Goal: Information Seeking & Learning: Learn about a topic

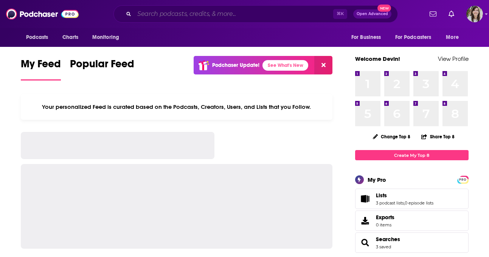
click at [213, 20] on input "Search podcasts, credits, & more..." at bounding box center [233, 14] width 199 height 12
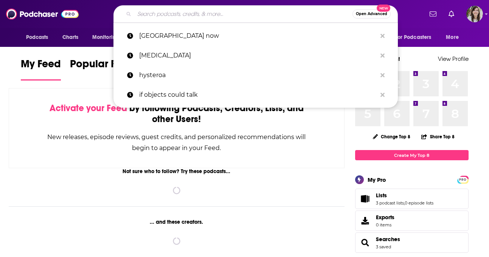
paste input "The Peter Attia Drive"
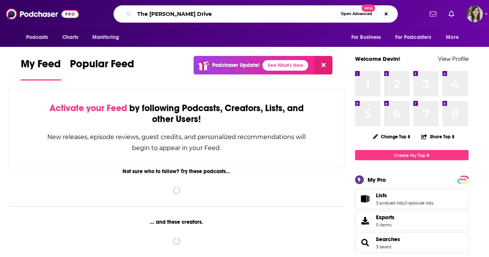
type input "The Peter Attia Drive"
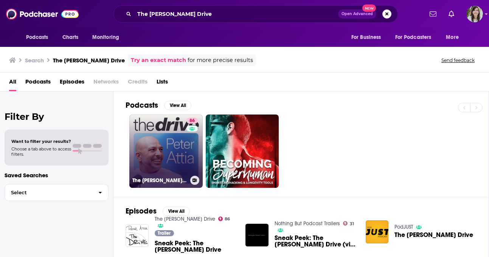
click at [161, 141] on link "86 The Peter Attia Drive" at bounding box center [165, 151] width 73 height 73
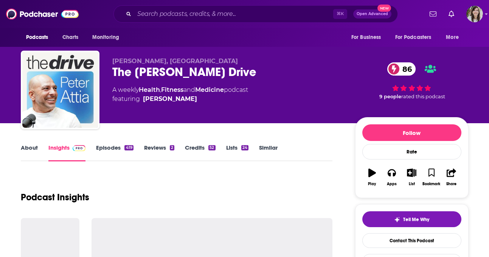
scroll to position [28, 0]
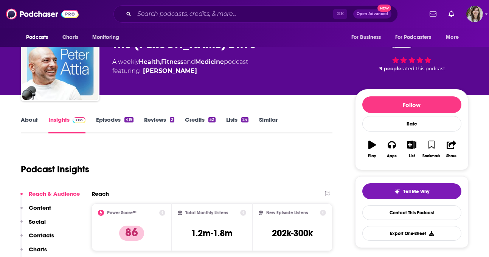
click at [31, 124] on link "About" at bounding box center [29, 124] width 17 height 17
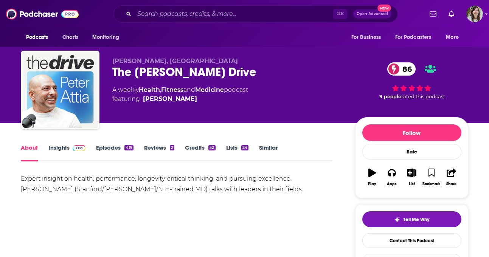
scroll to position [28, 0]
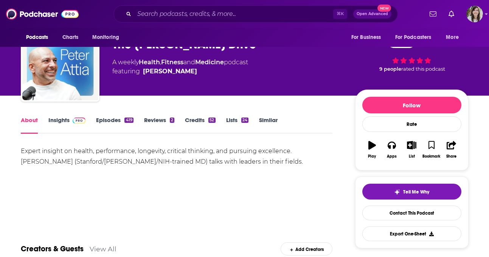
click at [59, 127] on link "Insights" at bounding box center [66, 124] width 37 height 17
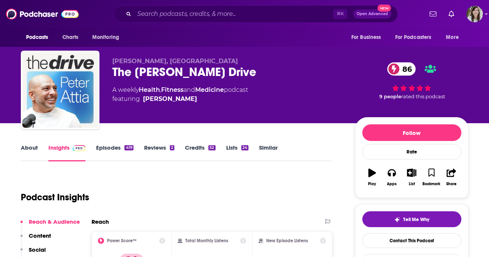
scroll to position [54, 0]
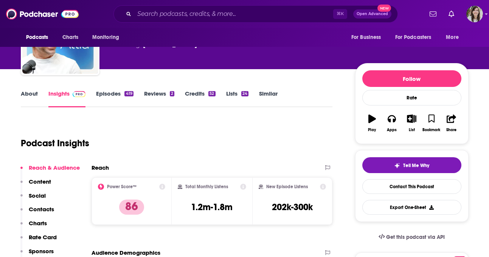
click at [111, 98] on link "Episodes 419" at bounding box center [114, 98] width 37 height 17
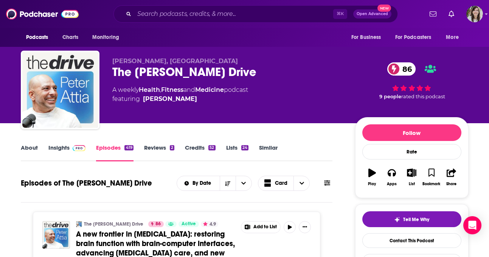
click at [59, 147] on link "Insights" at bounding box center [66, 152] width 37 height 17
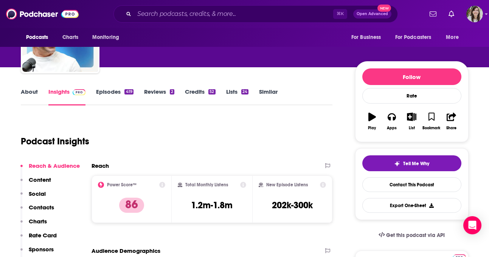
scroll to position [22, 0]
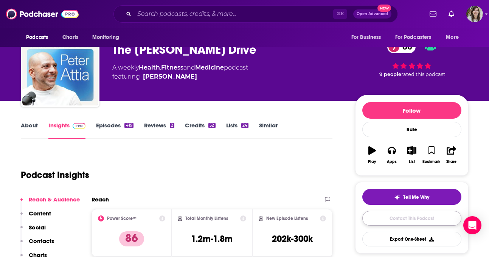
click at [405, 217] on link "Contact This Podcast" at bounding box center [411, 218] width 99 height 15
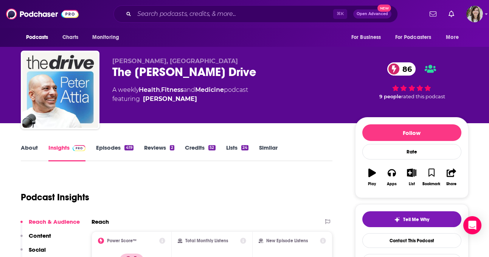
click at [114, 154] on link "Episodes 419" at bounding box center [114, 152] width 37 height 17
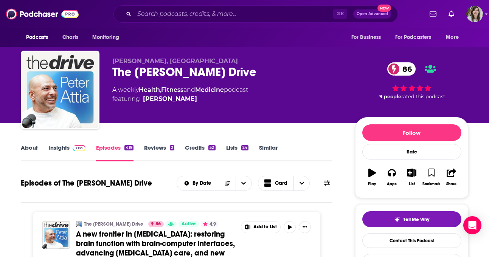
click at [69, 143] on div "About Insights Episodes 419 Reviews 2 Credits 52 Lists 24 Similar" at bounding box center [177, 152] width 312 height 19
click at [58, 149] on link "Insights" at bounding box center [66, 152] width 37 height 17
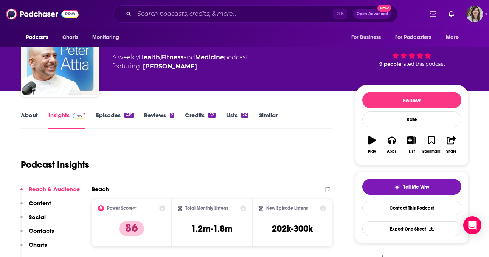
scroll to position [13, 0]
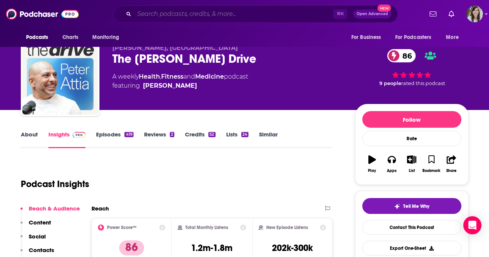
click at [207, 15] on input "Search podcasts, credits, & more..." at bounding box center [233, 14] width 199 height 12
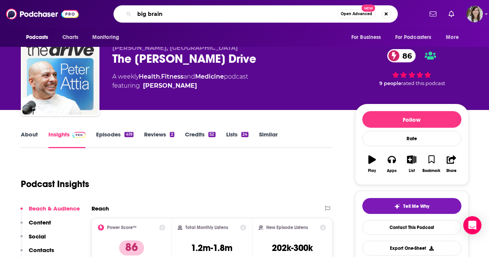
type input "big brains"
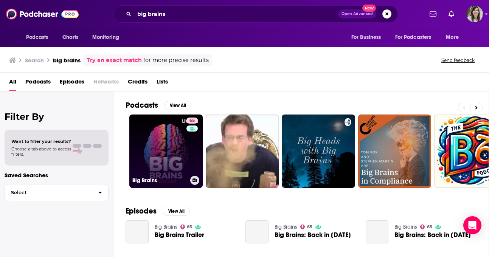
click at [161, 145] on link "65 Big Brains" at bounding box center [165, 151] width 73 height 73
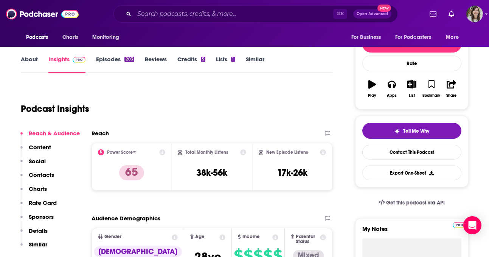
scroll to position [88, 0]
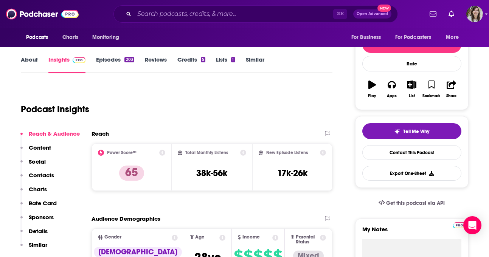
click at [28, 60] on link "About" at bounding box center [29, 64] width 17 height 17
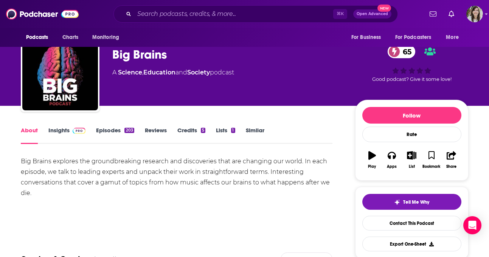
scroll to position [23, 0]
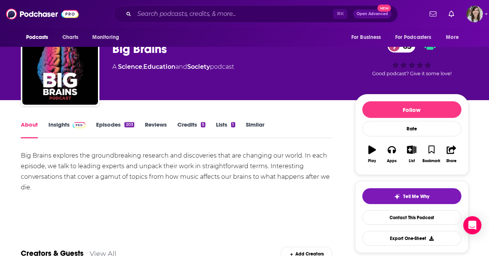
click at [80, 128] on link "Insights" at bounding box center [66, 129] width 37 height 17
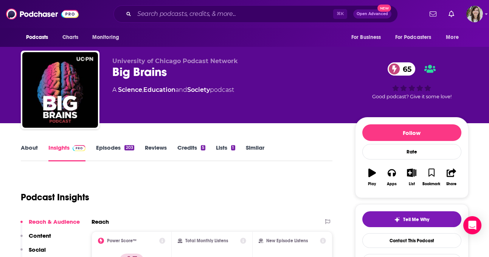
click at [118, 153] on link "Episodes 203" at bounding box center [115, 152] width 38 height 17
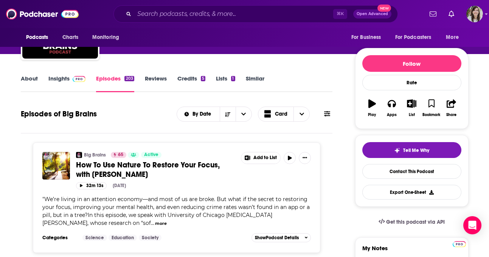
scroll to position [24, 0]
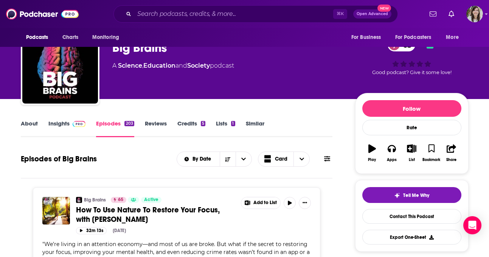
click at [59, 122] on link "Insights" at bounding box center [66, 128] width 37 height 17
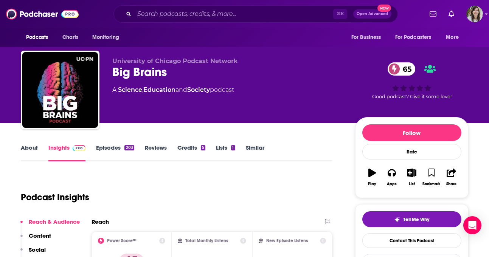
scroll to position [40, 0]
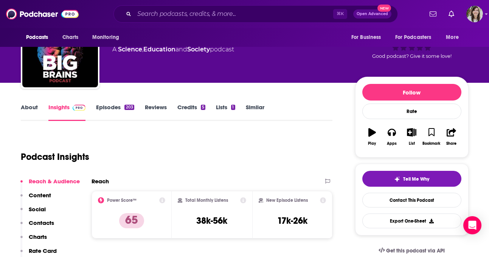
click at [107, 108] on link "Episodes 203" at bounding box center [115, 112] width 38 height 17
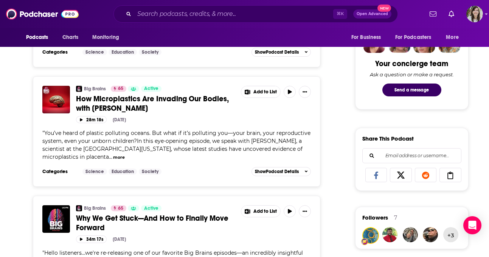
scroll to position [522, 0]
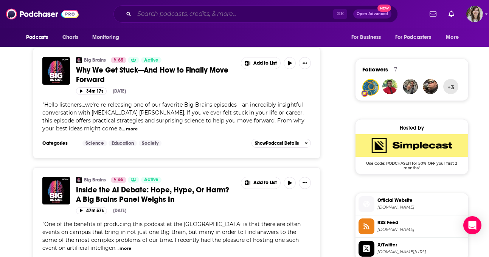
click at [206, 14] on input "Search podcasts, credits, & more..." at bounding box center [233, 14] width 199 height 12
paste input "AfroTech Podcast"
type input "AfroTech Podcast"
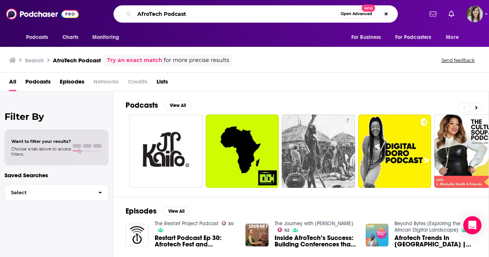
click at [237, 14] on input "AfroTech Podcast" at bounding box center [235, 14] width 203 height 12
paste input "The Indicator"
type input "The Indicator"
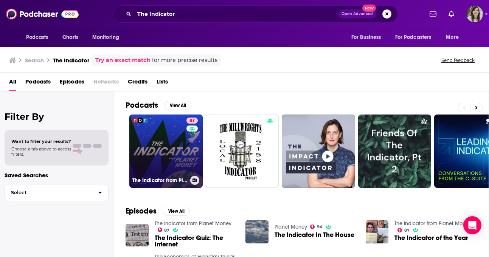
click at [170, 174] on link "87 The Indicator from Planet Money" at bounding box center [165, 151] width 73 height 73
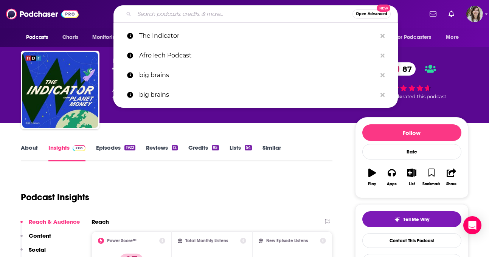
click at [188, 18] on input "Search podcasts, credits, & more..." at bounding box center [243, 14] width 218 height 12
paste input "Squiggly Careers"
type input "Squiggly Careers"
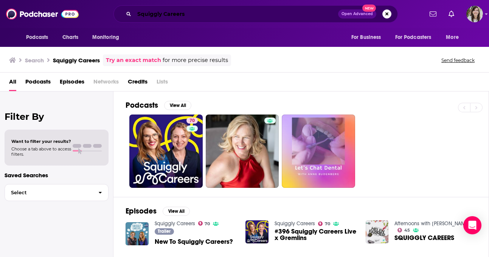
click at [215, 14] on input "Squiggly Careers" at bounding box center [236, 14] width 204 height 12
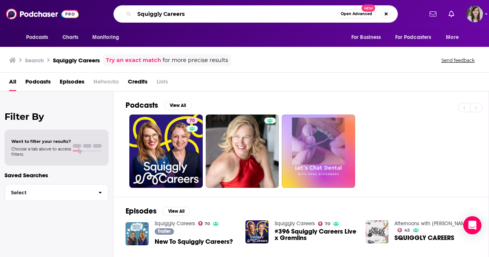
click at [215, 14] on input "Squiggly Careers" at bounding box center [235, 14] width 203 height 12
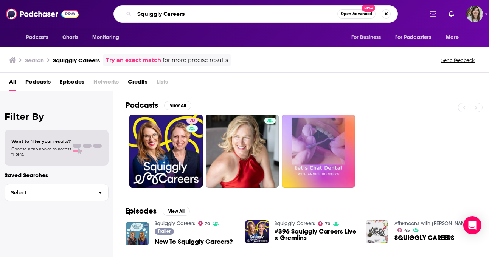
click at [215, 14] on input "Squiggly Careers" at bounding box center [235, 14] width 203 height 12
paste input "Technically Speaking"
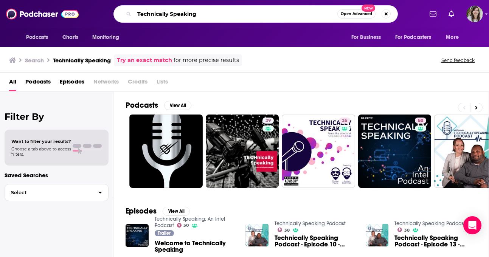
click at [233, 14] on input "Technically Speaking" at bounding box center [235, 14] width 203 height 12
paste input "he Deep End"
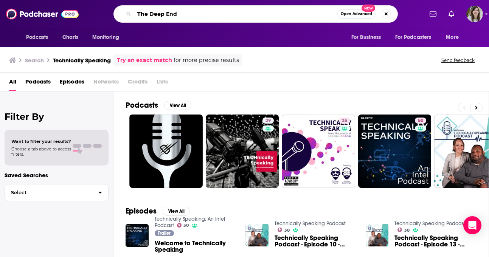
type input "The Deep End"
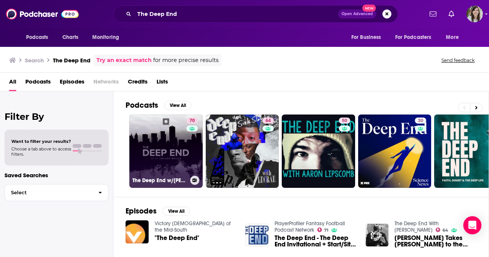
click at [164, 152] on link "70 The Deep End w/Taylor Welch" at bounding box center [165, 151] width 73 height 73
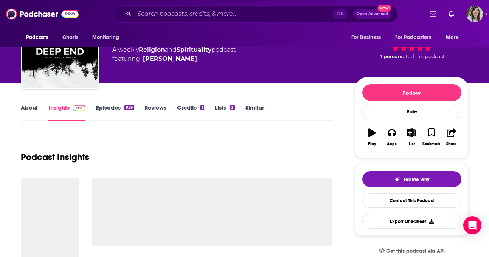
scroll to position [54, 0]
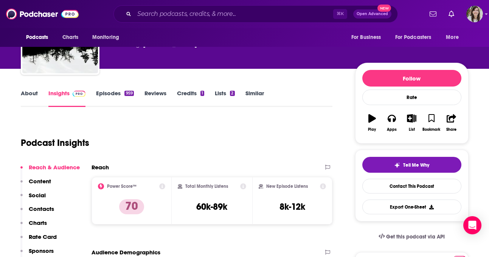
click at [27, 98] on link "About" at bounding box center [29, 98] width 17 height 17
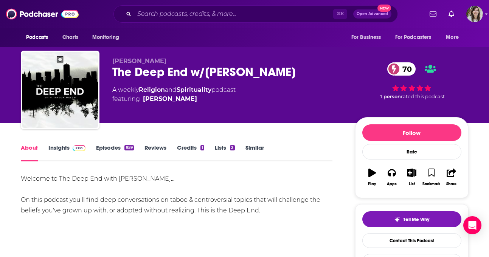
click at [65, 150] on link "Insights" at bounding box center [66, 152] width 37 height 17
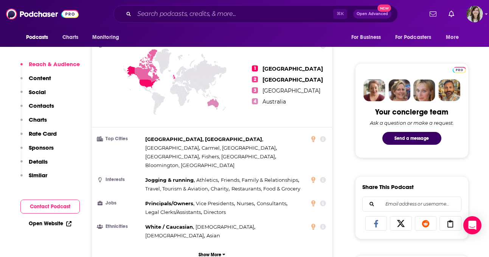
scroll to position [220, 0]
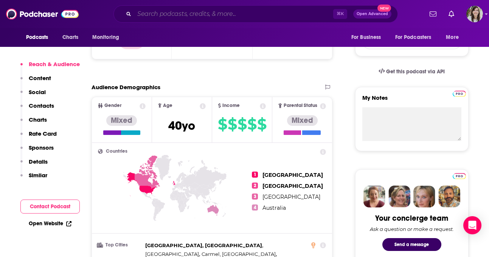
click at [188, 19] on input "Search podcasts, credits, & more..." at bounding box center [233, 14] width 199 height 12
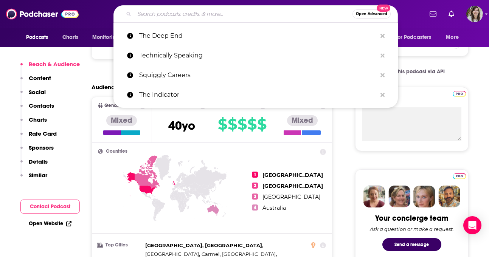
paste input "The Diversity Gap Podcast"
type input "The Diversity Gap Podcast"
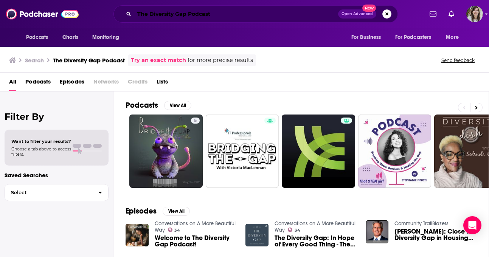
click at [219, 11] on input "The Diversity Gap Podcast" at bounding box center [236, 14] width 204 height 12
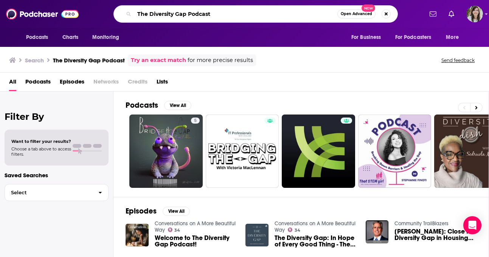
click at [219, 11] on input "The Diversity Gap Podcast" at bounding box center [235, 14] width 203 height 12
paste input "AI in Business"
type input "The AI in Business Podcast"
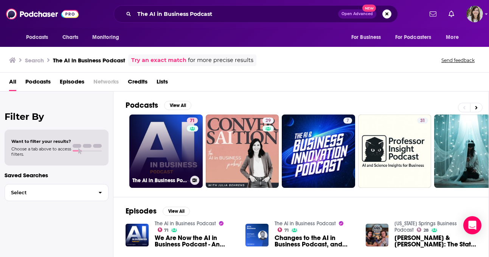
click at [152, 161] on link "71 The AI in Business Podcast" at bounding box center [165, 151] width 73 height 73
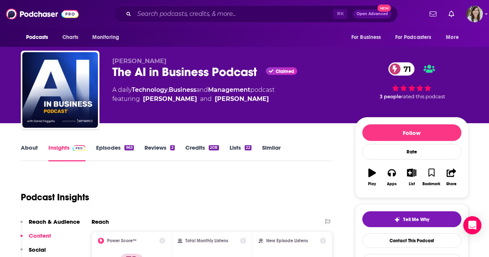
click at [31, 146] on link "About" at bounding box center [29, 152] width 17 height 17
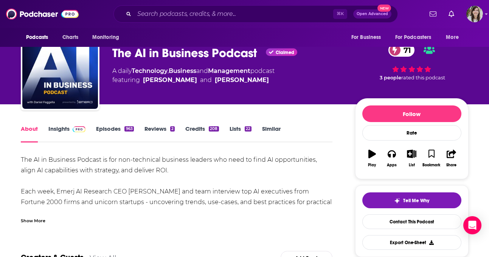
scroll to position [23, 0]
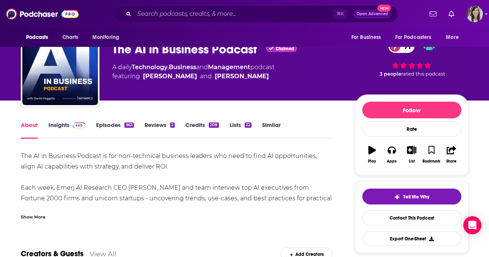
click at [112, 125] on link "Episodes 963" at bounding box center [114, 129] width 37 height 17
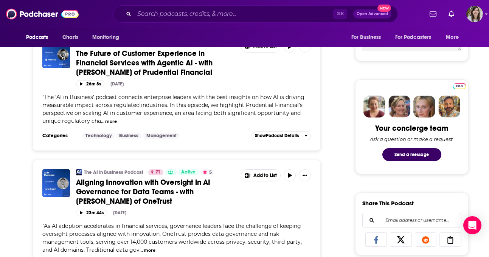
scroll to position [526, 0]
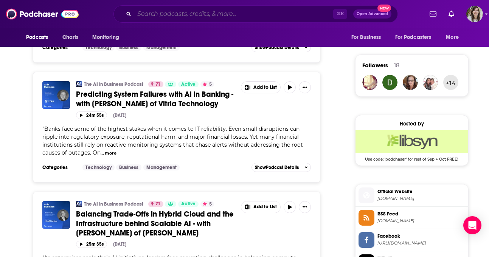
click at [176, 14] on input "Search podcasts, credits, & more..." at bounding box center [233, 14] width 199 height 12
paste input "Techish"
type input "Techish"
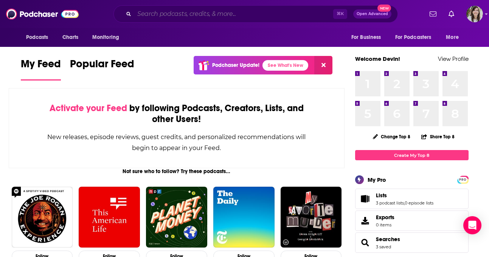
click at [197, 9] on input "Search podcasts, credits, & more..." at bounding box center [233, 14] width 199 height 12
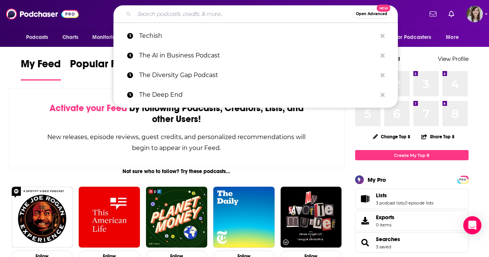
paste input "Tech Forward"
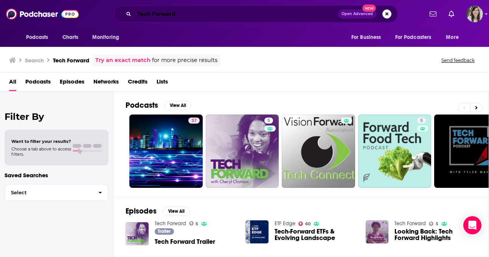
click at [233, 19] on input "Tech Forward" at bounding box center [236, 14] width 204 height 12
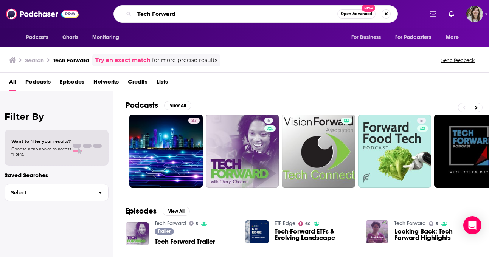
click at [233, 19] on input "Tech Forward" at bounding box center [235, 14] width 203 height 12
paste input "Intersect"
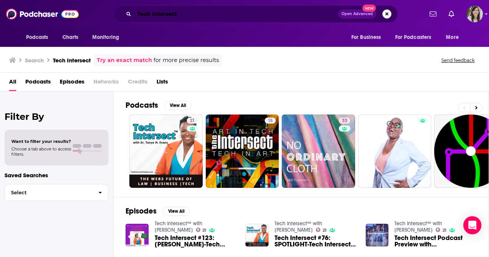
click at [236, 18] on input "Tech Intersect" at bounding box center [236, 14] width 204 height 12
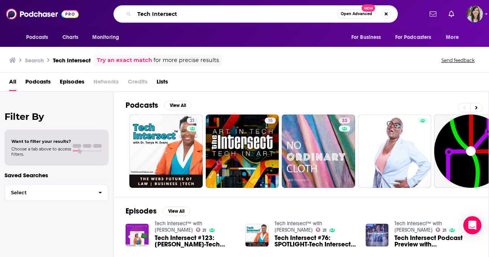
click at [236, 18] on input "Tech Intersect" at bounding box center [235, 14] width 203 height 12
paste input "Exponential View with [PERSON_NAME]"
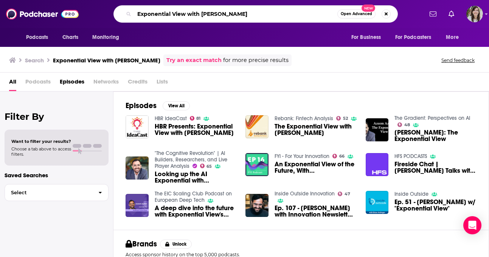
drag, startPoint x: 255, startPoint y: 14, endPoint x: 188, endPoint y: 14, distance: 67.3
click at [188, 14] on input "Exponential View with [PERSON_NAME]" at bounding box center [235, 14] width 203 height 12
type input "Exponential View"
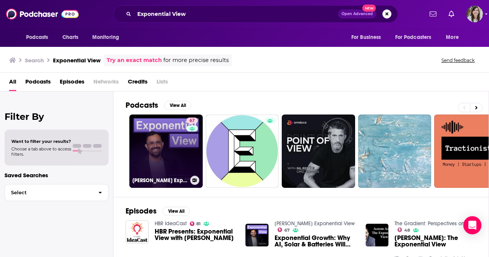
click at [168, 127] on link "67 [PERSON_NAME] Exponential View" at bounding box center [165, 151] width 73 height 73
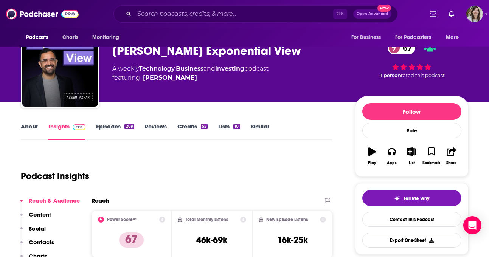
scroll to position [22, 0]
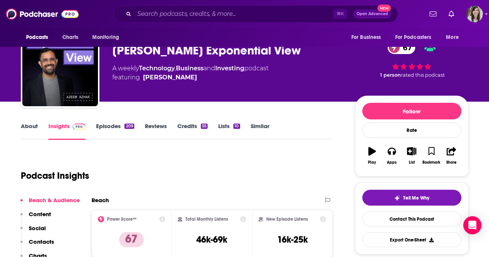
click at [31, 135] on link "About" at bounding box center [29, 130] width 17 height 17
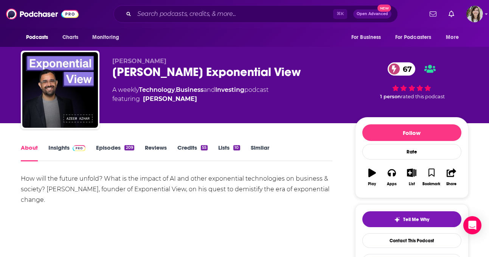
click at [63, 150] on link "Insights" at bounding box center [66, 152] width 37 height 17
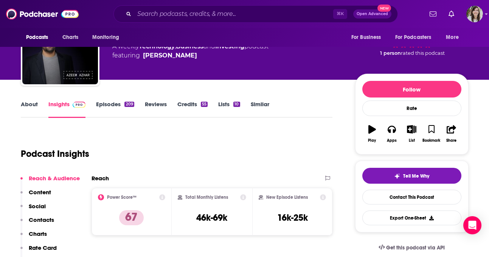
scroll to position [60, 0]
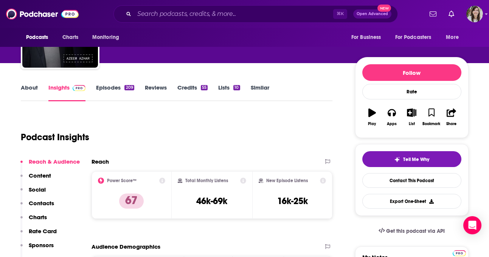
click at [300, 92] on div "About Insights Episodes 209 Reviews Credits 55 Lists 10 Similar" at bounding box center [177, 92] width 312 height 19
click at [218, 12] on input "Search podcasts, credits, & more..." at bounding box center [233, 14] width 199 height 12
paste input "Volts"
type input "Volts"
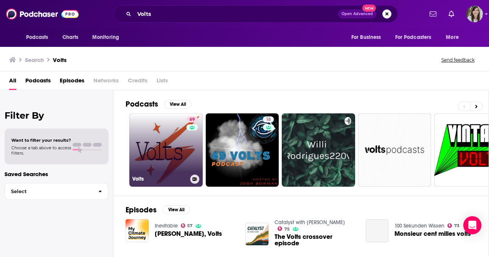
click at [164, 139] on link "69 Volts" at bounding box center [165, 149] width 73 height 73
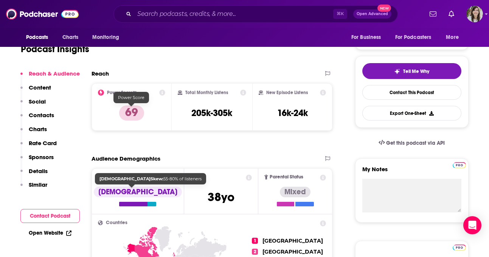
scroll to position [51, 0]
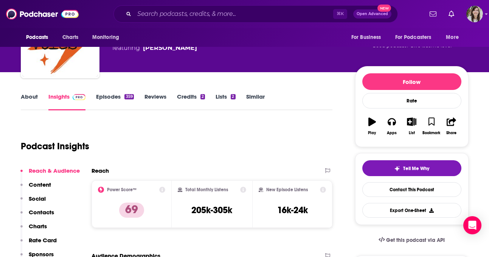
click at [23, 100] on link "About" at bounding box center [29, 101] width 17 height 17
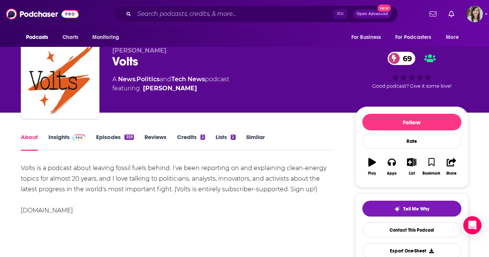
scroll to position [18, 0]
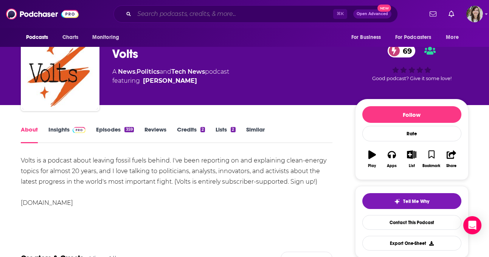
click at [189, 18] on input "Search podcasts, credits, & more..." at bounding box center [233, 14] width 199 height 12
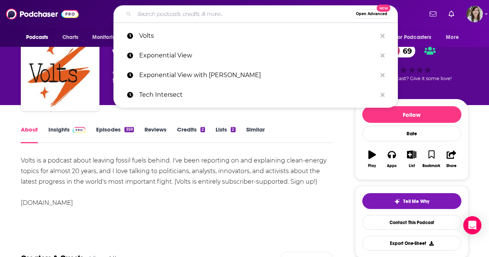
paste input "Catalyst with [PERSON_NAME]"
type input "Catalyst with [PERSON_NAME]"
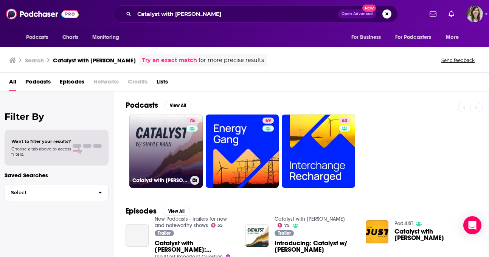
click at [173, 133] on link "75 Catalyst with [PERSON_NAME]" at bounding box center [165, 151] width 73 height 73
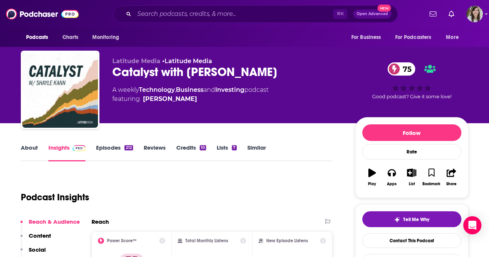
scroll to position [26, 0]
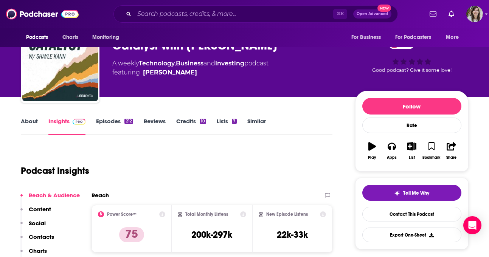
click at [29, 130] on link "About" at bounding box center [29, 126] width 17 height 17
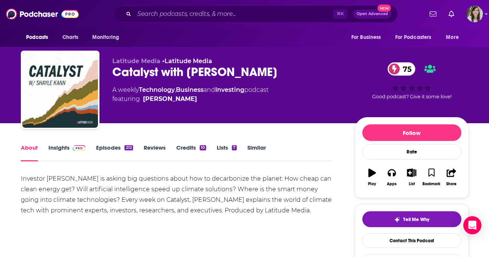
click at [105, 150] on link "Episodes 212" at bounding box center [114, 152] width 37 height 17
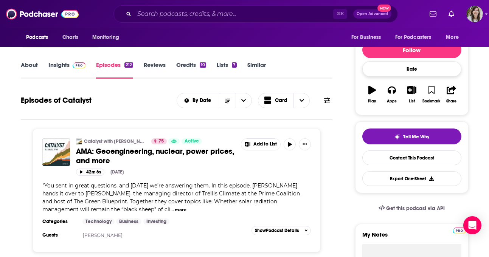
scroll to position [97, 0]
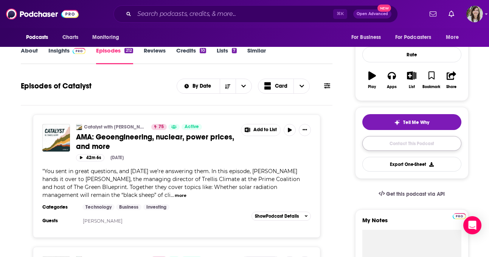
click at [400, 147] on link "Contact This Podcast" at bounding box center [411, 143] width 99 height 15
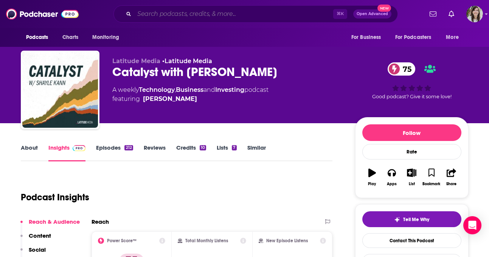
click at [205, 9] on input "Search podcasts, credits, & more..." at bounding box center [233, 14] width 199 height 12
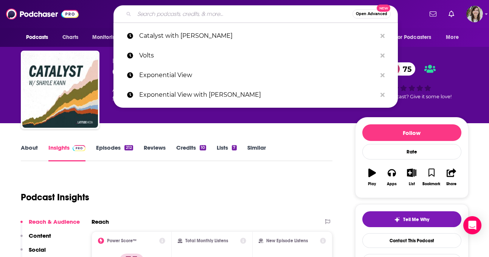
paste input "Therapist Uncensored"
type input "Therapist Uncensored"
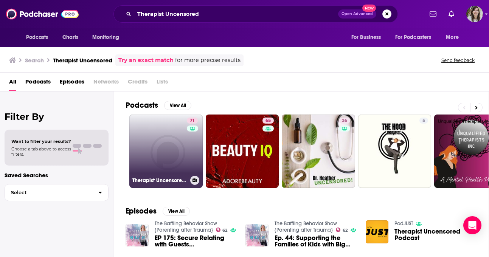
click at [161, 157] on link "71 Therapist Uncensored Podcast" at bounding box center [165, 151] width 73 height 73
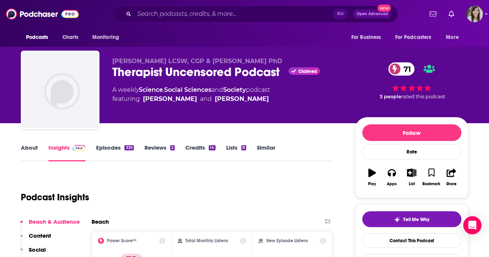
scroll to position [48, 0]
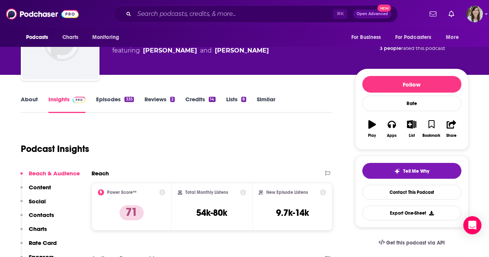
click at [29, 99] on link "About" at bounding box center [29, 104] width 17 height 17
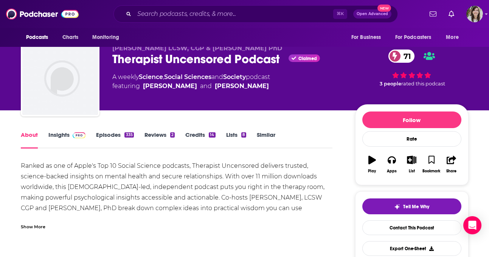
scroll to position [22, 0]
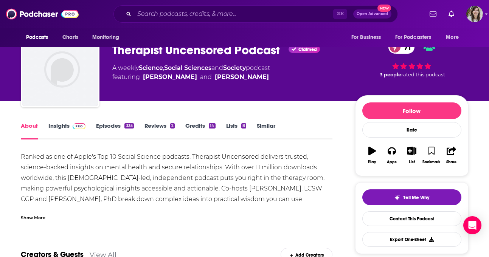
click at [102, 128] on link "Episodes 335" at bounding box center [114, 130] width 37 height 17
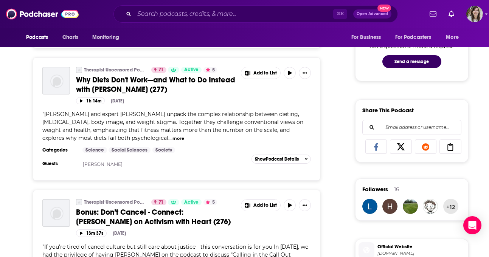
scroll to position [526, 0]
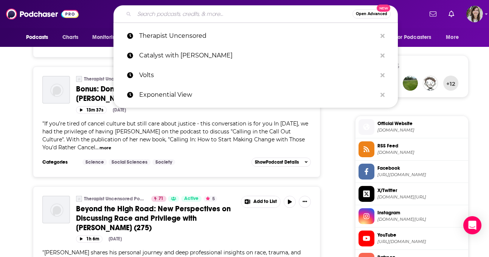
click at [205, 12] on input "Search podcasts, credits, & more..." at bounding box center [243, 14] width 218 height 12
paste input "Griefcast"
type input "Griefcast"
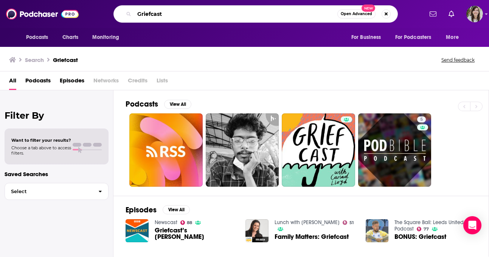
click at [205, 12] on input "Griefcast" at bounding box center [235, 14] width 203 height 12
paste input "Healthcare Unfiltered"
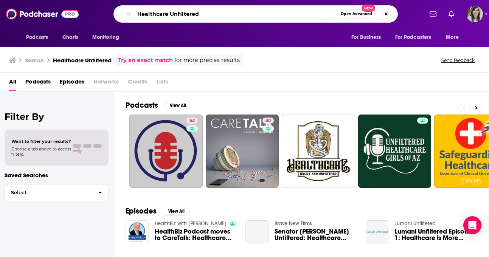
click at [239, 14] on input "Healthcare Unfiltered" at bounding box center [235, 14] width 203 height 12
paste input "Doctor Me First"
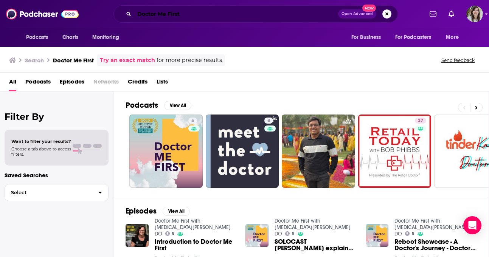
click at [172, 9] on input "Doctor Me First" at bounding box center [236, 14] width 204 height 12
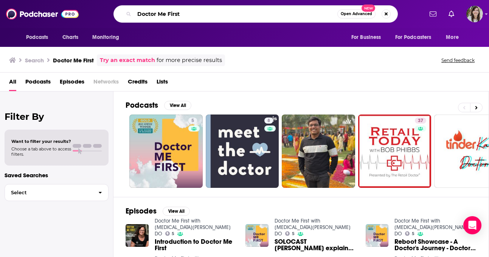
click at [172, 9] on input "Doctor Me First" at bounding box center [235, 14] width 203 height 12
type input "you are not so smart"
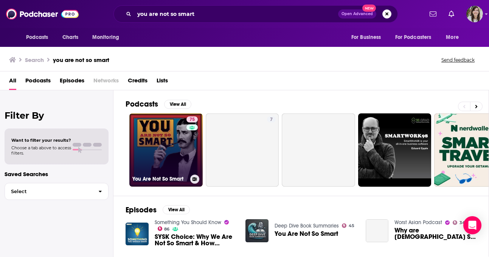
click at [164, 157] on link "75 You Are Not So Smart" at bounding box center [165, 149] width 73 height 73
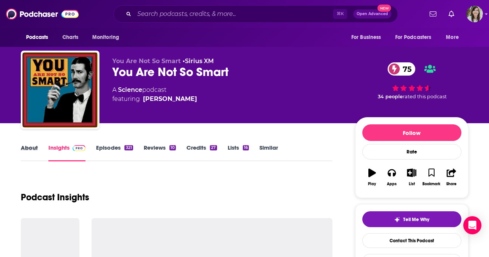
click at [37, 149] on div "About" at bounding box center [35, 152] width 28 height 17
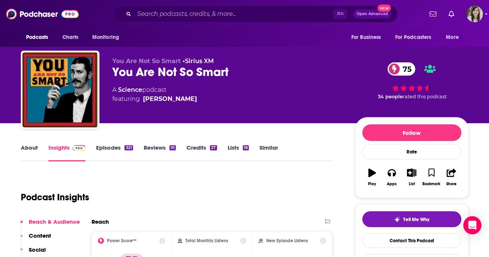
click at [28, 149] on link "About" at bounding box center [29, 152] width 17 height 17
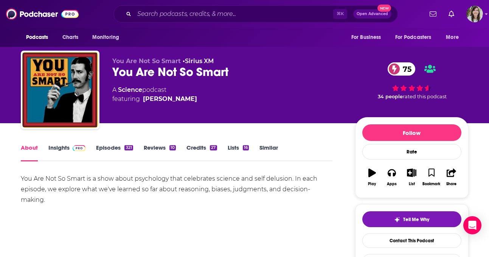
click at [101, 149] on link "Episodes 321" at bounding box center [114, 152] width 37 height 17
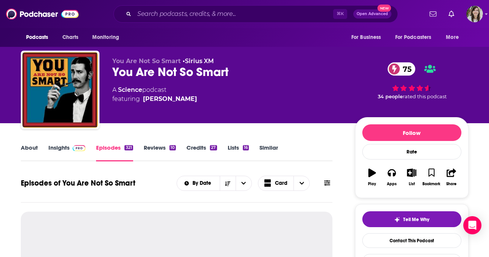
scroll to position [80, 0]
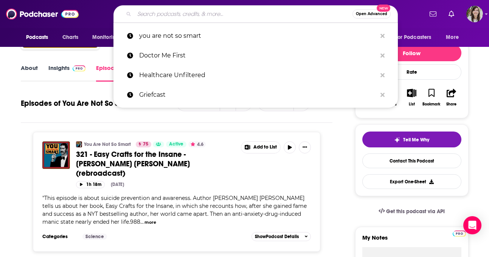
click at [217, 16] on input "Search podcasts, credits, & more..." at bounding box center [243, 14] width 218 height 12
paste input "What’s Your Grief? Podcast"
type input "What’s Your Grief? Podcast"
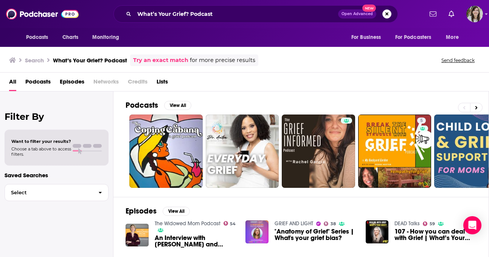
click at [230, 6] on div "What’s Your Grief? Podcast Open Advanced New" at bounding box center [255, 13] width 284 height 17
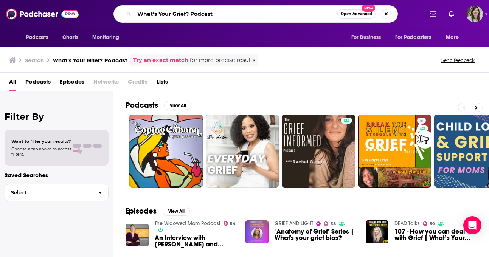
click at [225, 12] on input "What’s Your Grief? Podcast" at bounding box center [235, 14] width 203 height 12
paste input "Grief Out Loud"
type input "Grief Out Loud"
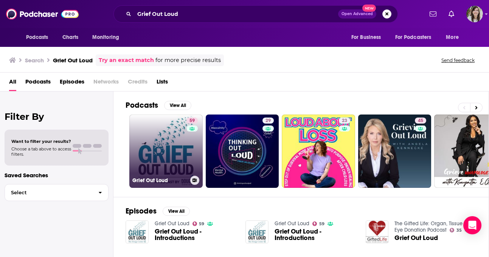
click at [183, 159] on link "59 Grief Out Loud" at bounding box center [165, 151] width 73 height 73
